Goal: Information Seeking & Learning: Find contact information

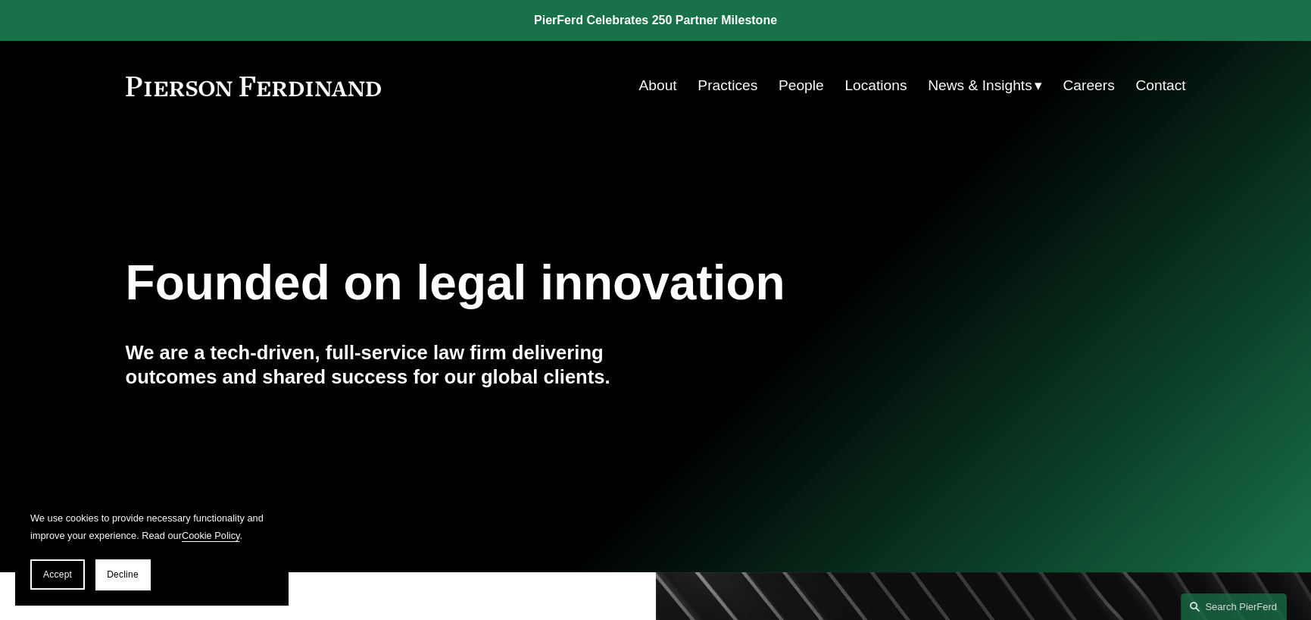
click at [724, 90] on link "Practices" at bounding box center [728, 85] width 60 height 29
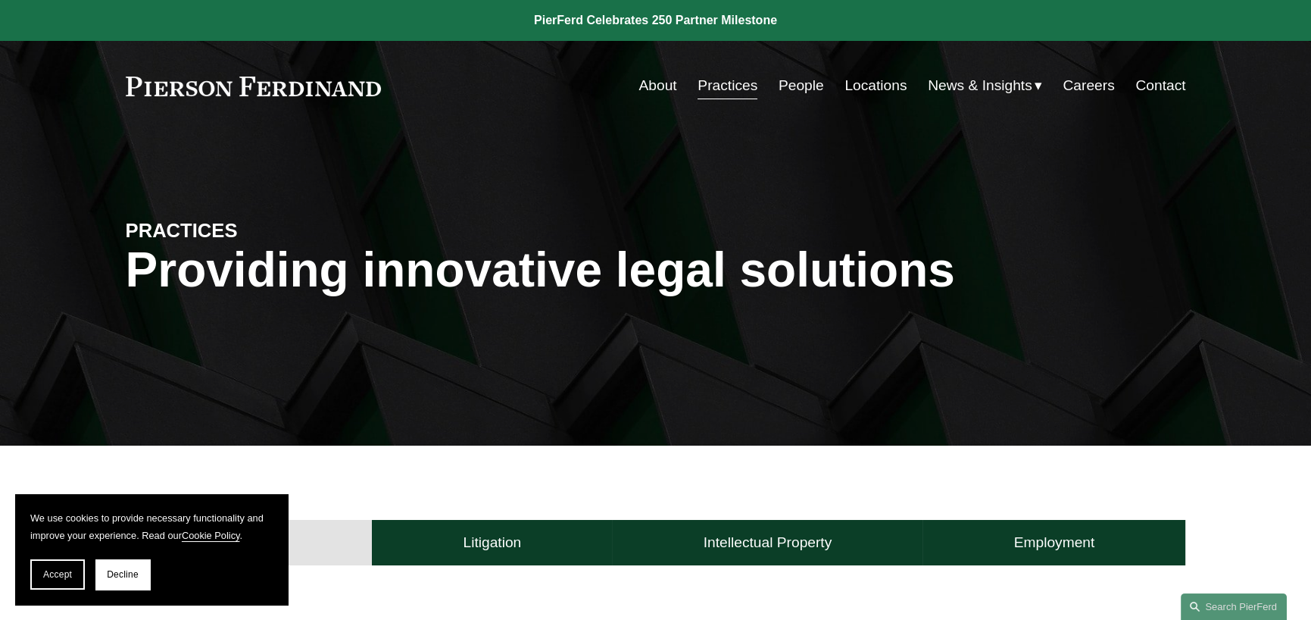
click at [787, 85] on link "People" at bounding box center [801, 85] width 45 height 29
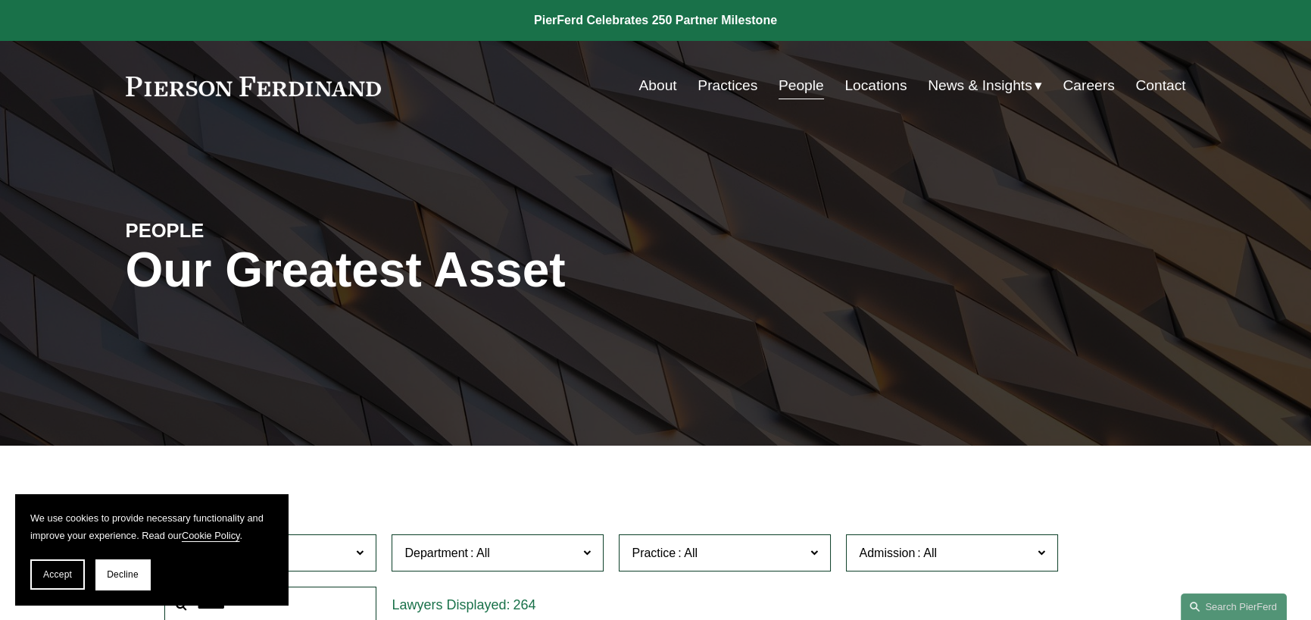
click at [870, 86] on link "Locations" at bounding box center [876, 85] width 62 height 29
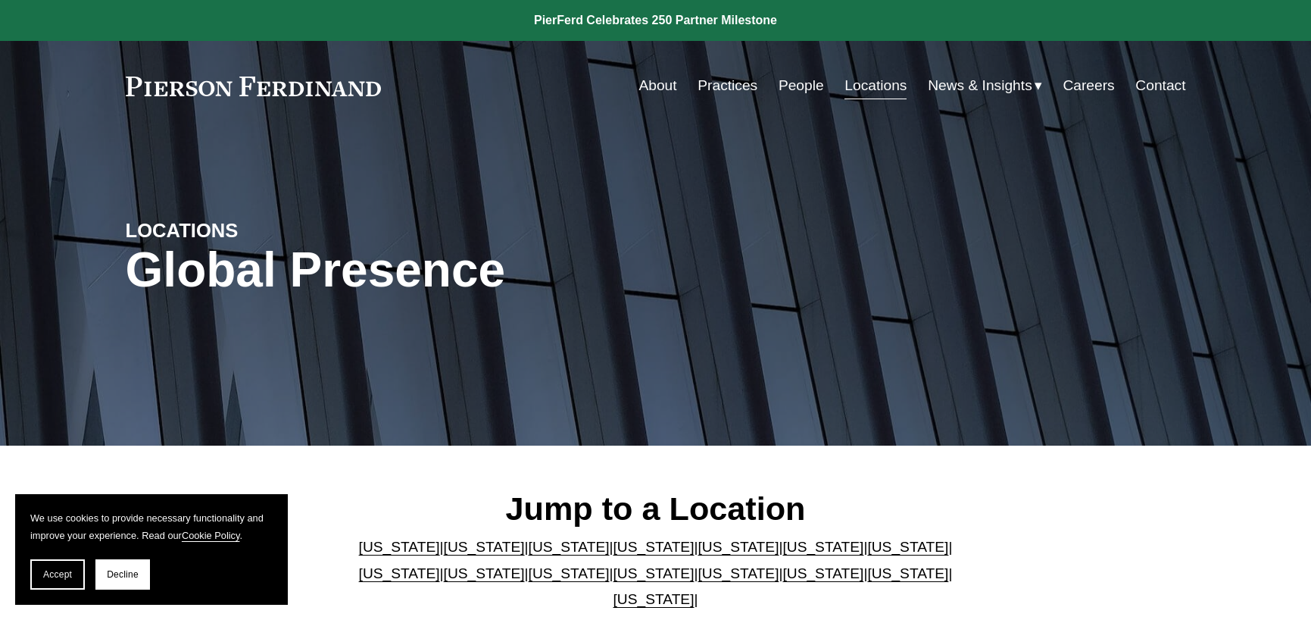
scroll to position [303, 0]
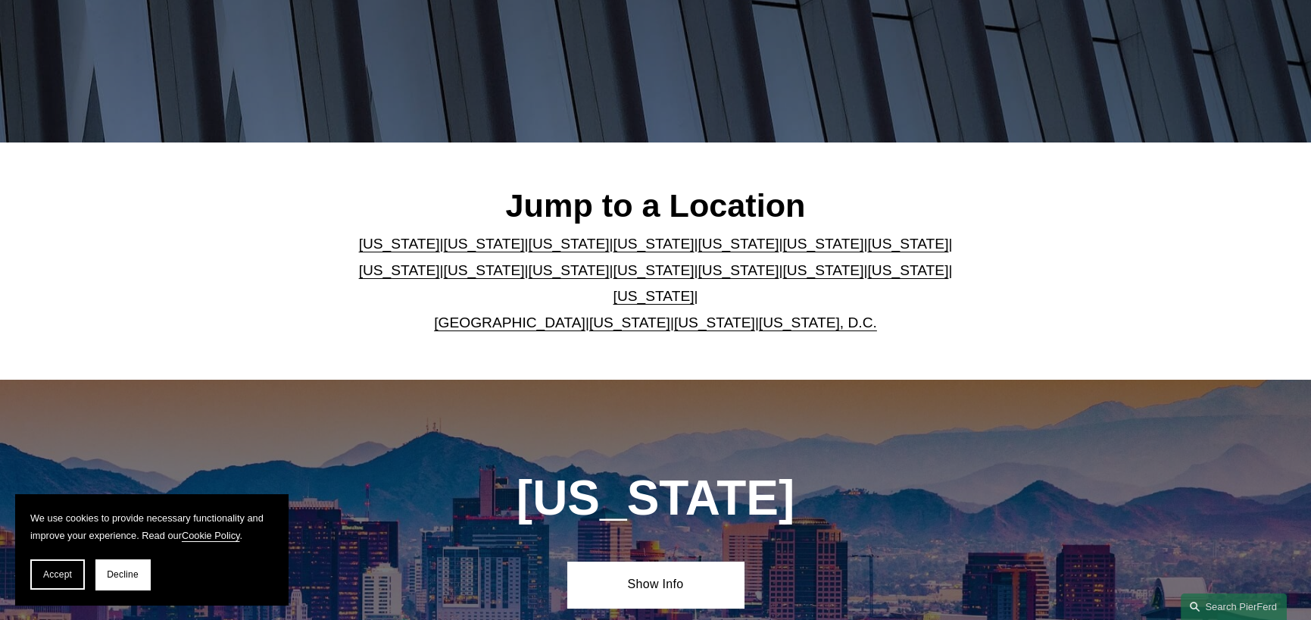
click at [698, 252] on link "Florida" at bounding box center [738, 244] width 81 height 16
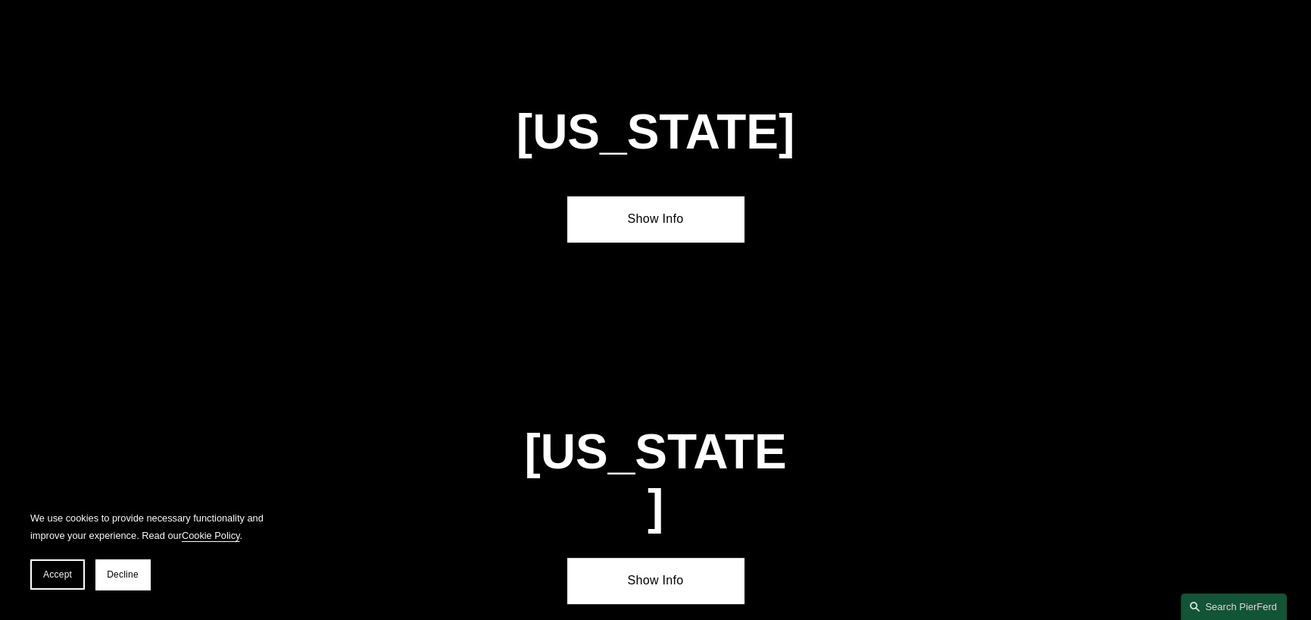
scroll to position [1947, 0]
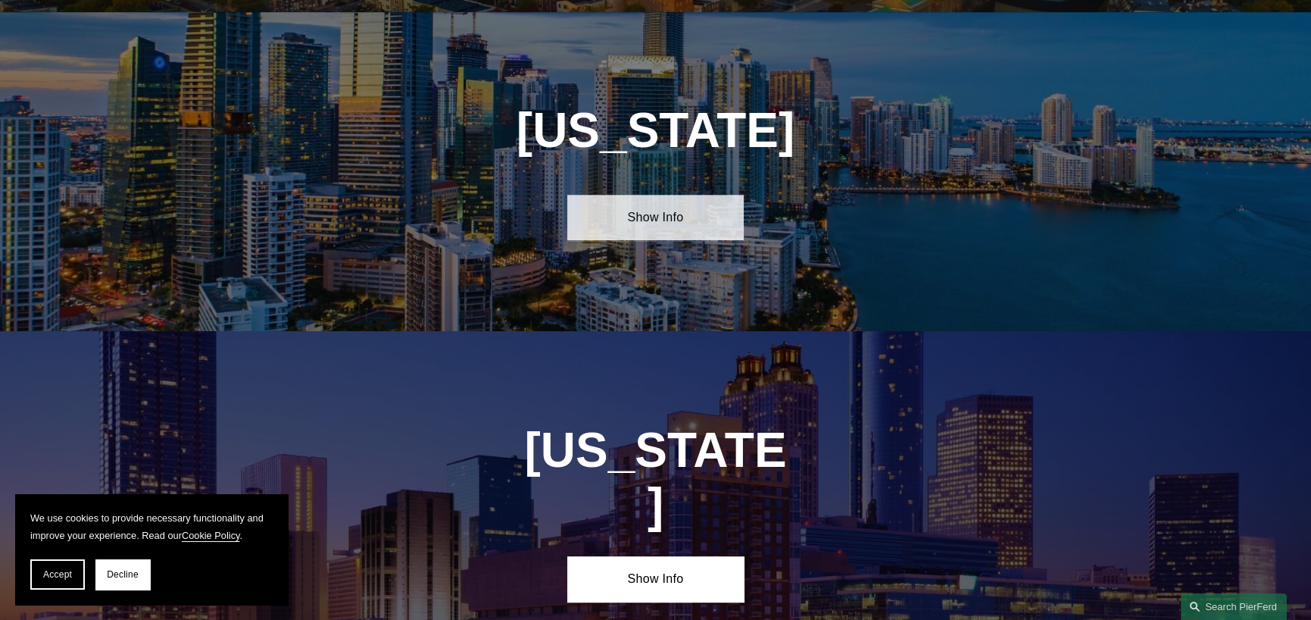
click at [658, 202] on link "Show Info" at bounding box center [655, 217] width 177 height 45
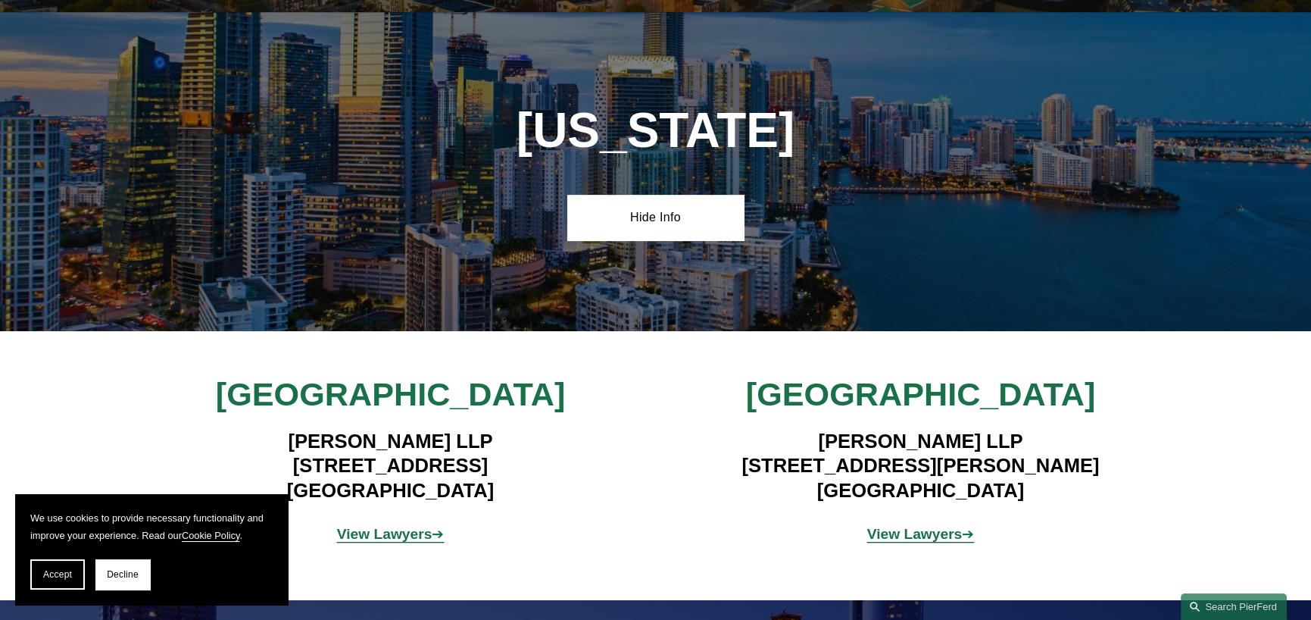
click at [914, 527] on strong "View Lawyers" at bounding box center [914, 534] width 95 height 16
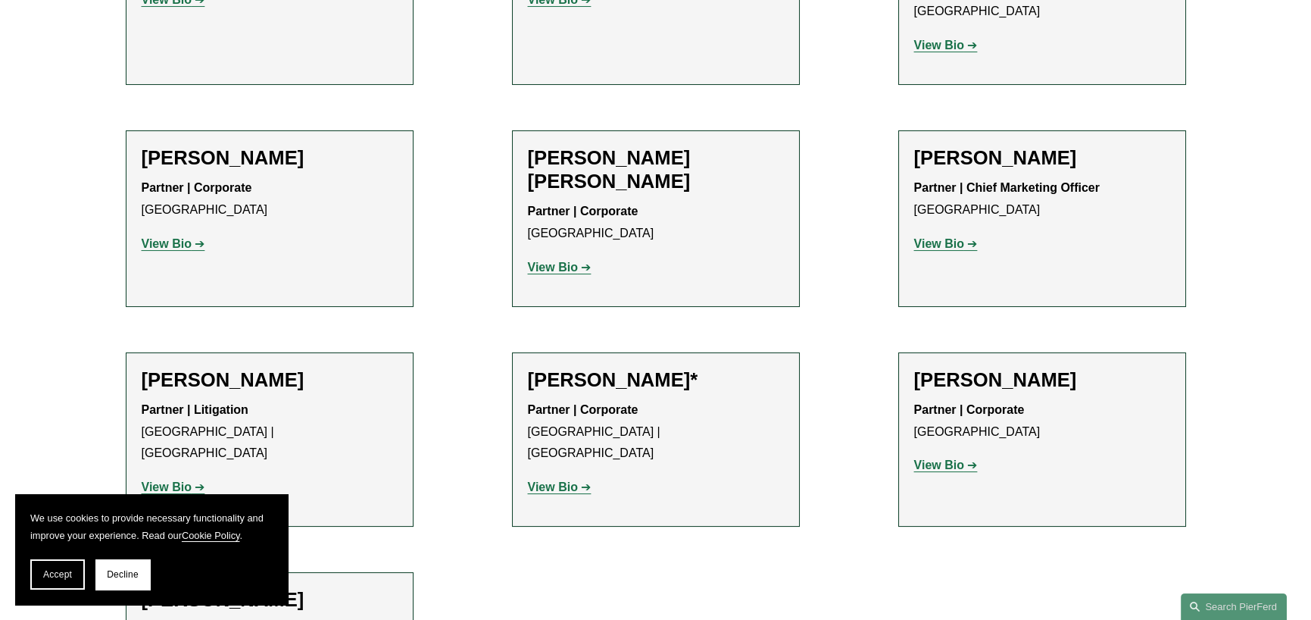
scroll to position [758, 0]
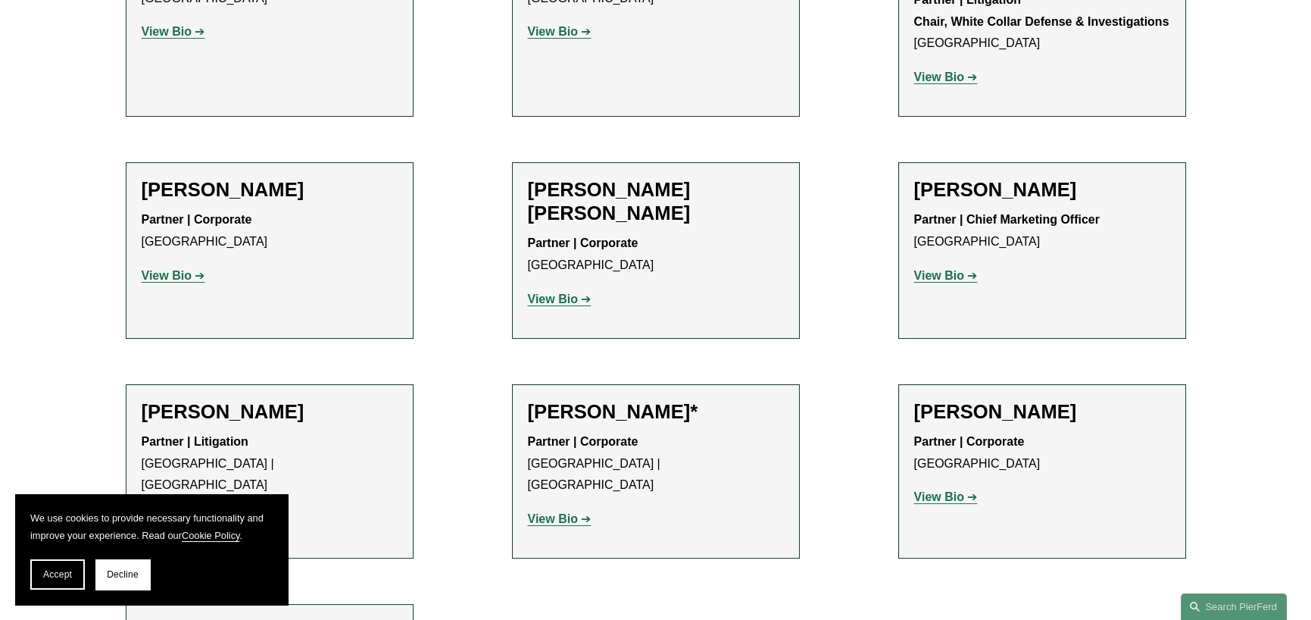
click at [942, 490] on strong "View Bio" at bounding box center [939, 496] width 50 height 13
click at [949, 269] on strong "View Bio" at bounding box center [939, 275] width 50 height 13
click at [570, 292] on strong "View Bio" at bounding box center [553, 298] width 50 height 13
click at [159, 269] on strong "View Bio" at bounding box center [167, 275] width 50 height 13
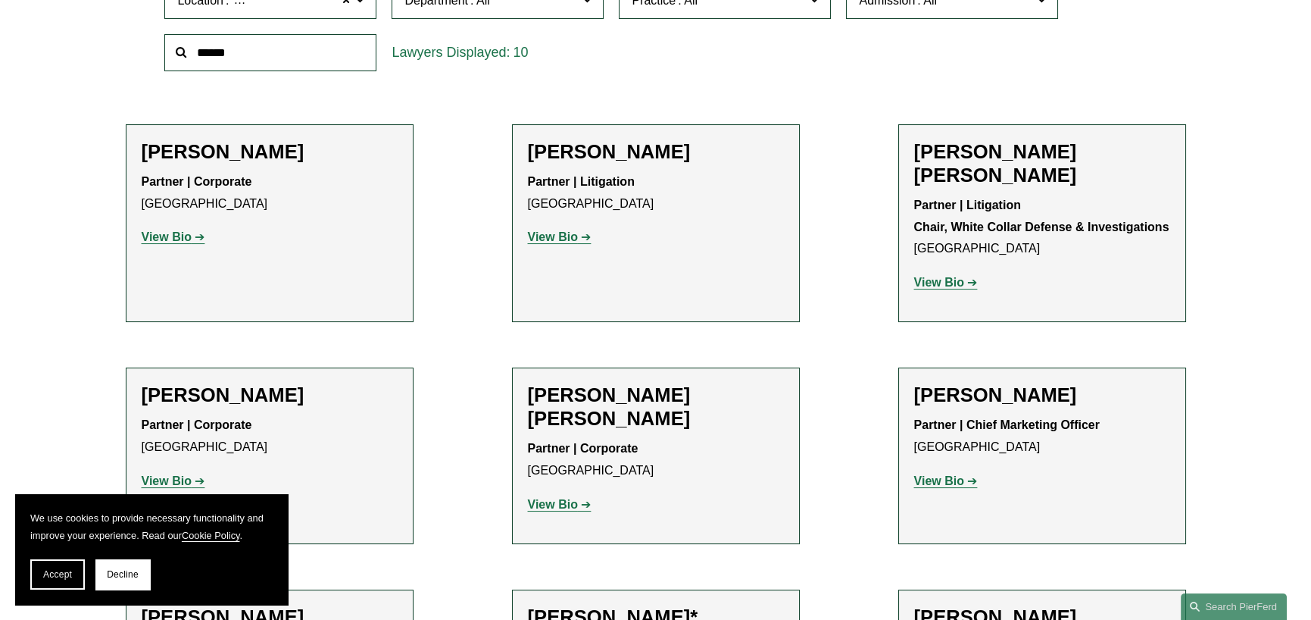
scroll to position [530, 0]
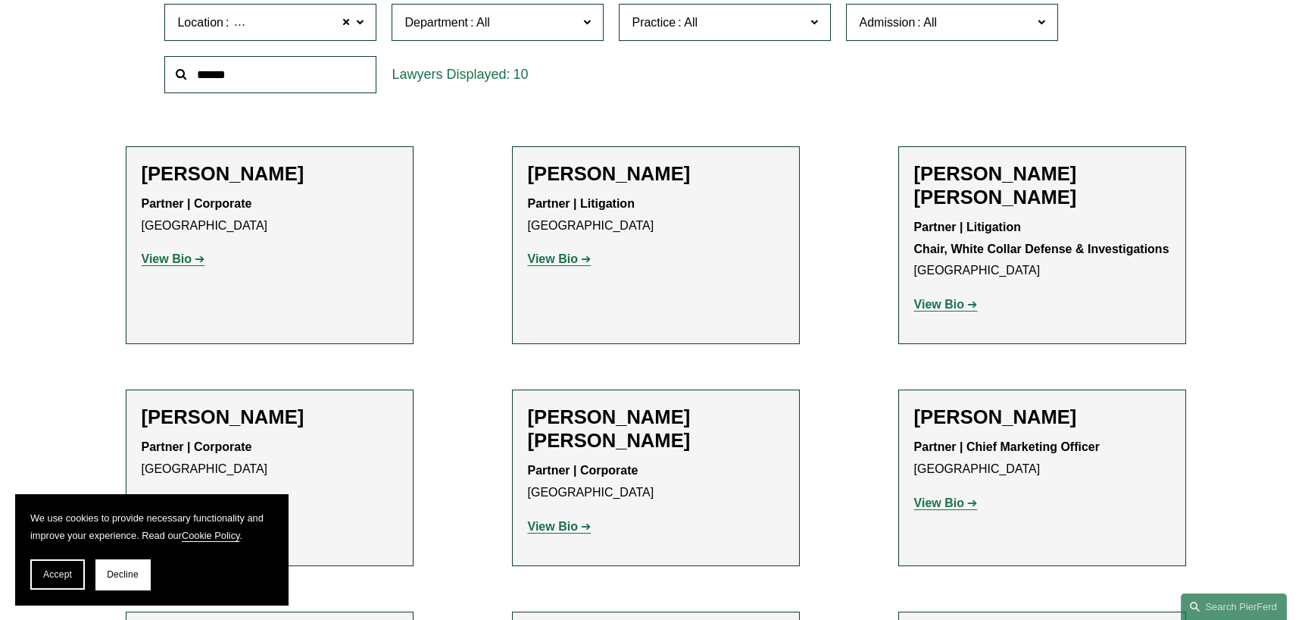
click at [940, 298] on strong "View Bio" at bounding box center [939, 304] width 50 height 13
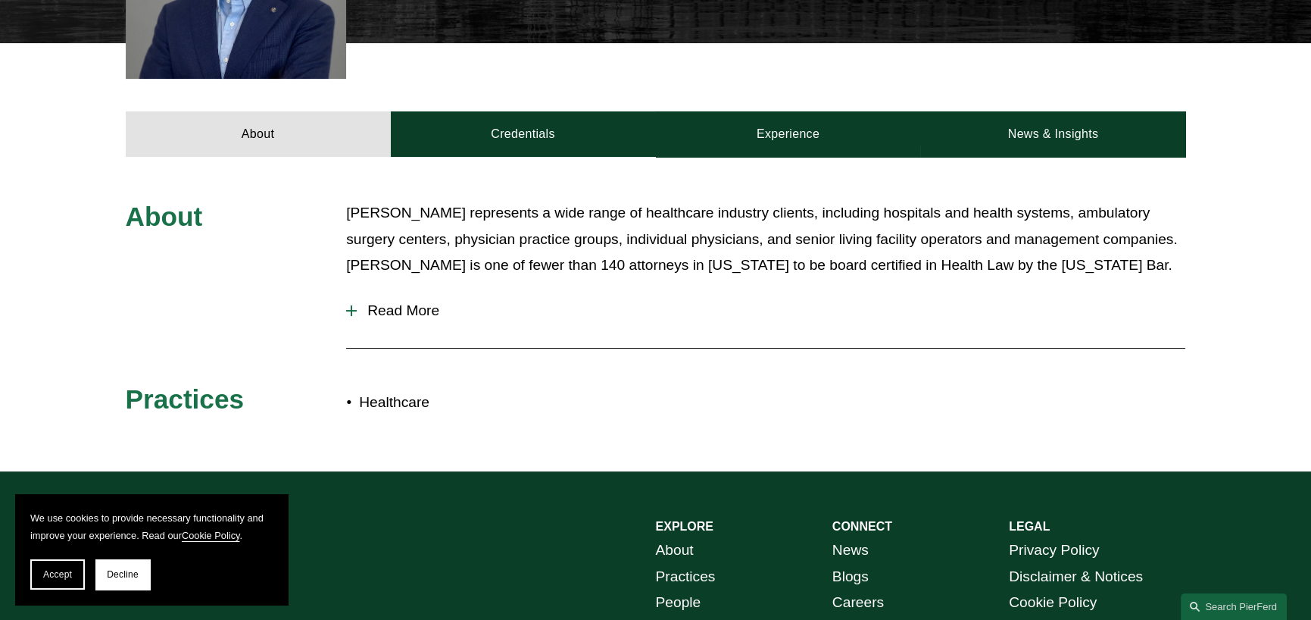
scroll to position [606, 0]
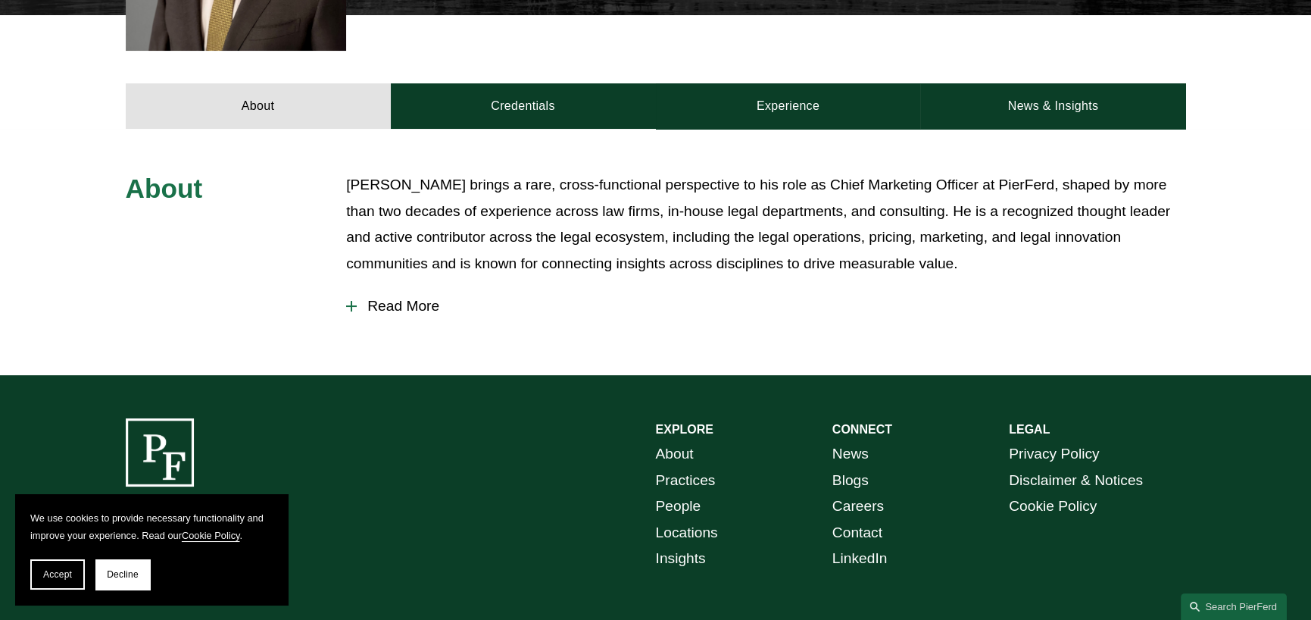
scroll to position [606, 0]
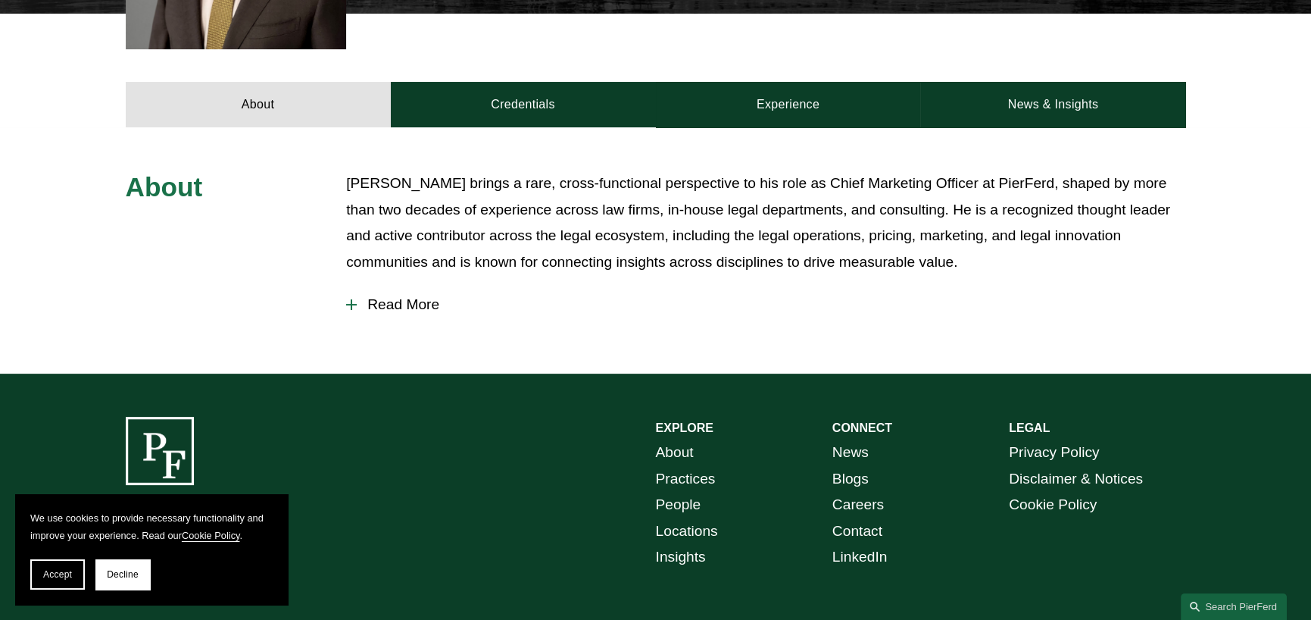
click at [419, 285] on button "Read More" at bounding box center [765, 304] width 839 height 39
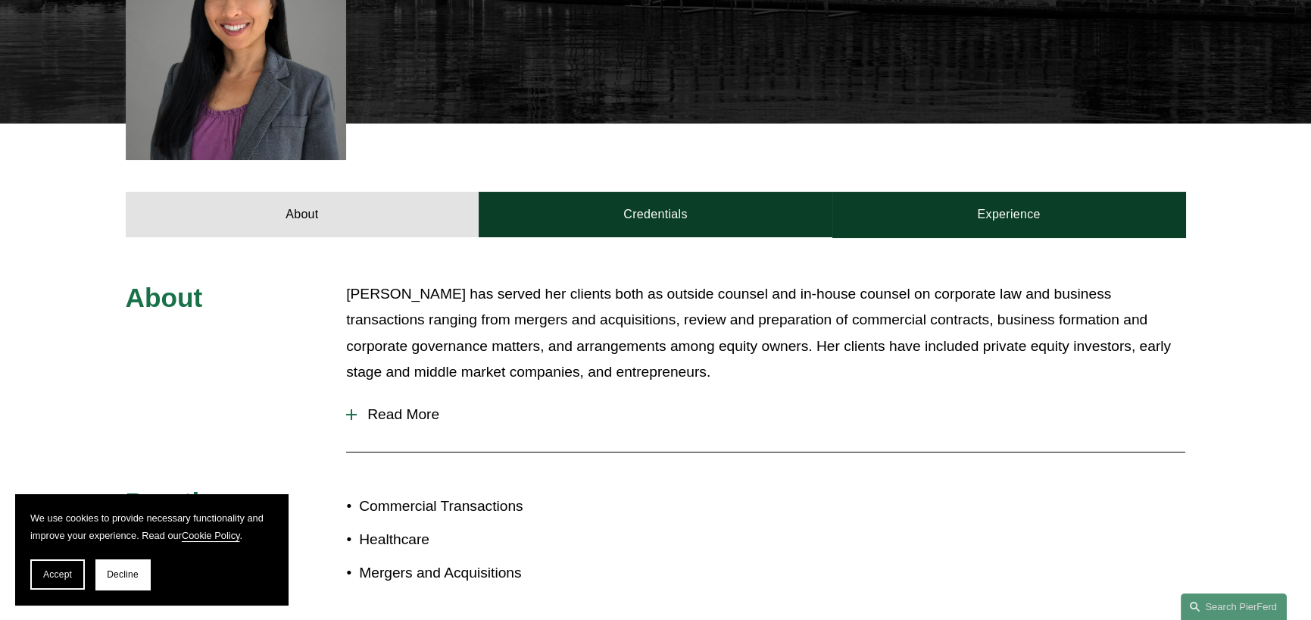
scroll to position [530, 0]
click at [398, 405] on span "Read More" at bounding box center [771, 413] width 829 height 17
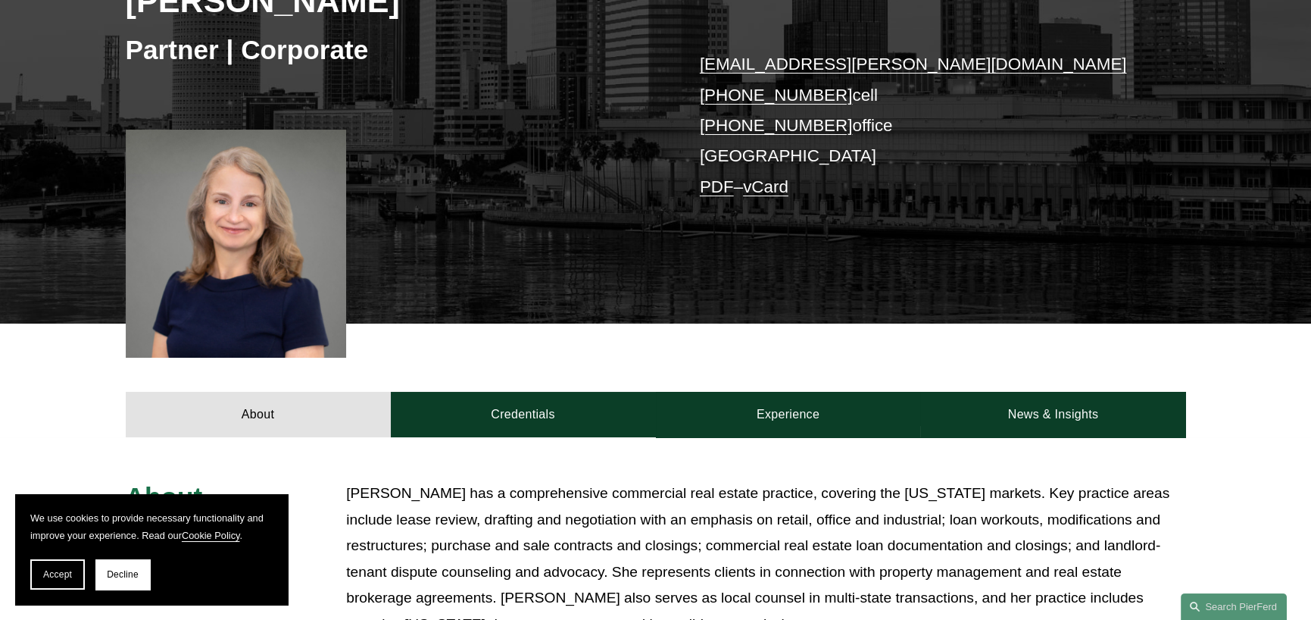
scroll to position [303, 0]
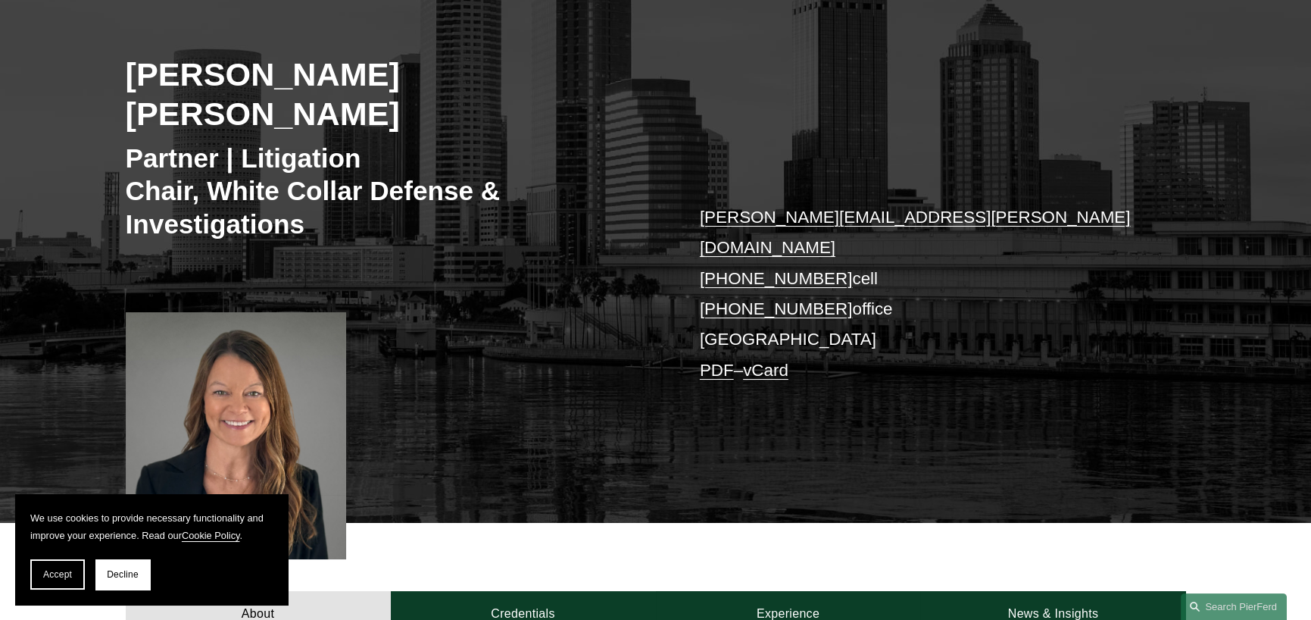
scroll to position [227, 0]
